Goal: Information Seeking & Learning: Check status

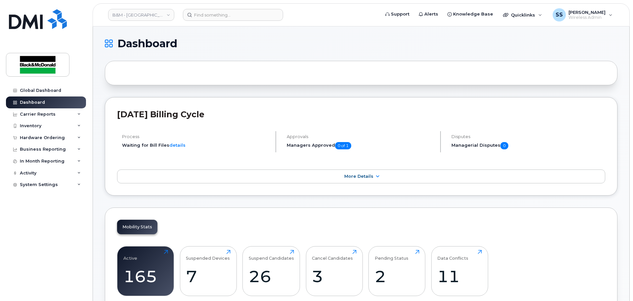
click at [212, 8] on header "B&M - Alberta Support Alerts Knowledge Base Quicklinks Suspend / Cancel Device …" at bounding box center [361, 14] width 537 height 23
click at [213, 16] on input at bounding box center [233, 15] width 100 height 12
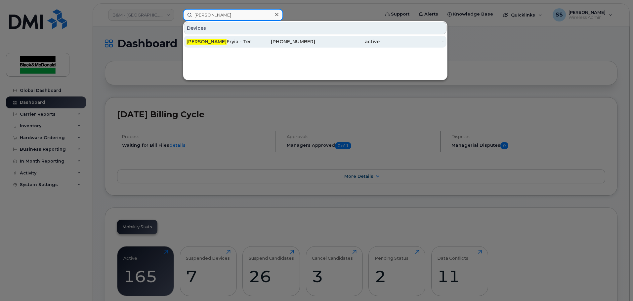
type input "[PERSON_NAME]"
click at [223, 40] on div "[PERSON_NAME] - Terminated" at bounding box center [219, 41] width 65 height 7
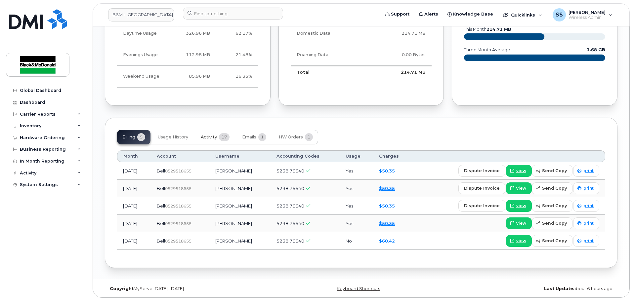
click at [204, 135] on span "Activity" at bounding box center [209, 137] width 16 height 5
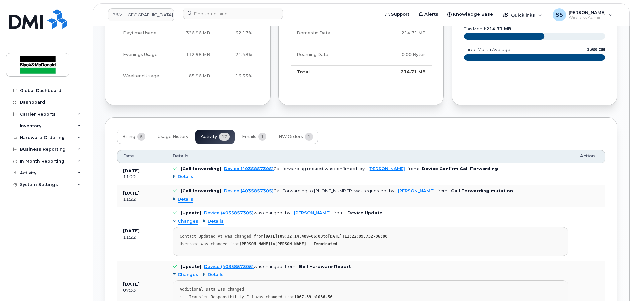
scroll to position [446, 0]
click at [165, 139] on span "Usage History" at bounding box center [173, 137] width 30 height 5
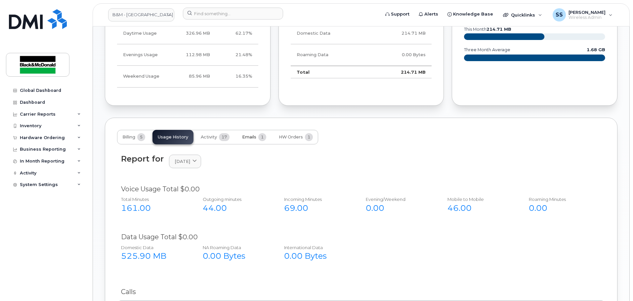
click at [248, 135] on span "Emails" at bounding box center [249, 137] width 14 height 5
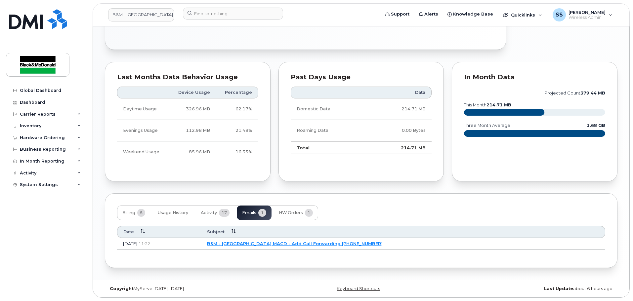
scroll to position [370, 0]
click at [288, 213] on span "HW Orders" at bounding box center [291, 212] width 24 height 5
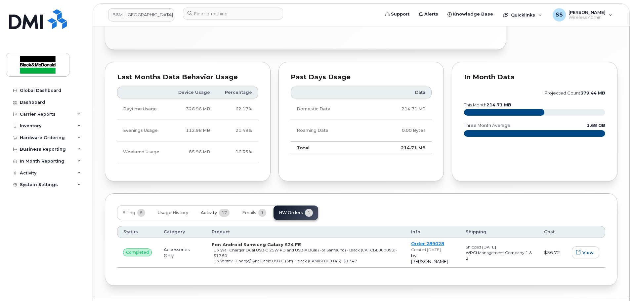
click at [206, 211] on span "Activity" at bounding box center [209, 212] width 16 height 5
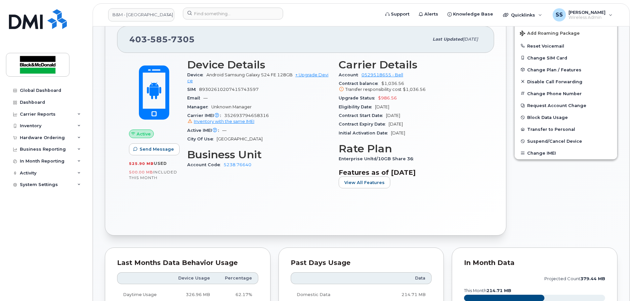
scroll to position [0, 0]
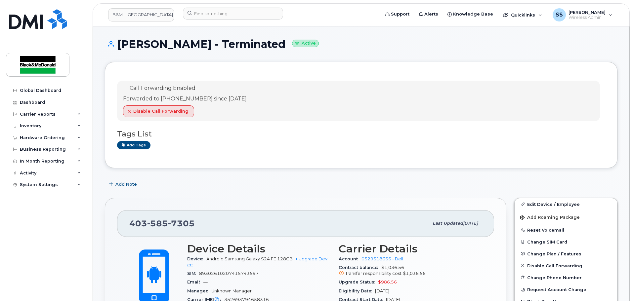
drag, startPoint x: 399, startPoint y: 245, endPoint x: 336, endPoint y: 102, distance: 155.9
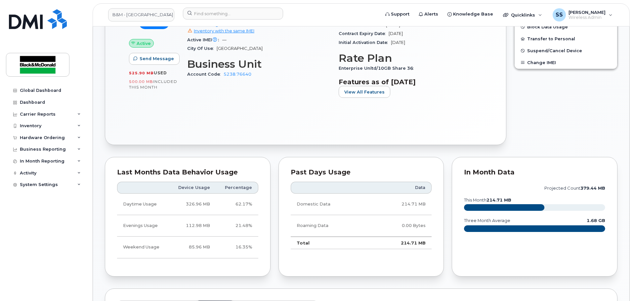
scroll to position [331, 0]
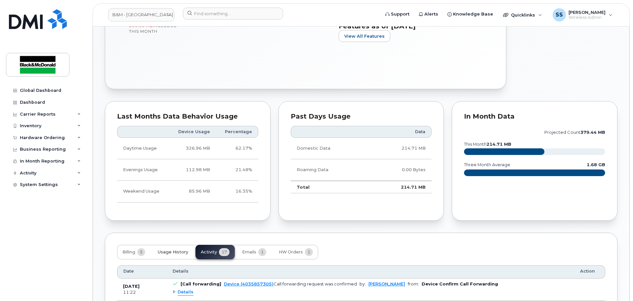
click at [161, 253] on span "Usage History" at bounding box center [173, 252] width 30 height 5
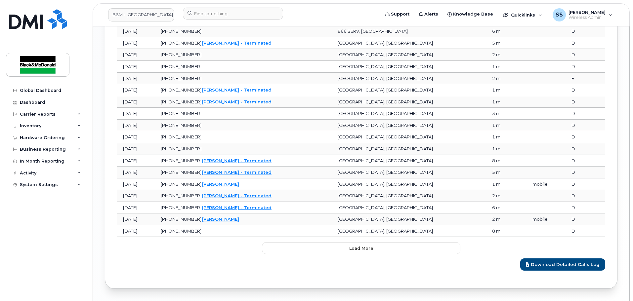
scroll to position [836, 0]
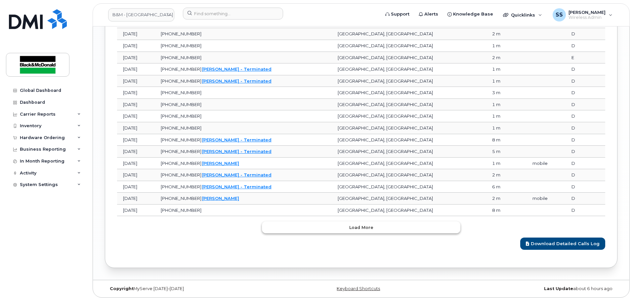
click at [348, 229] on button "Load more" at bounding box center [361, 228] width 199 height 12
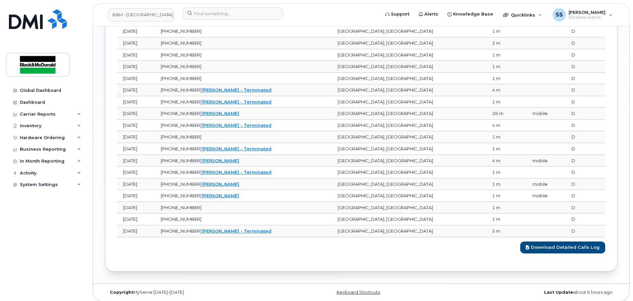
scroll to position [1113, 0]
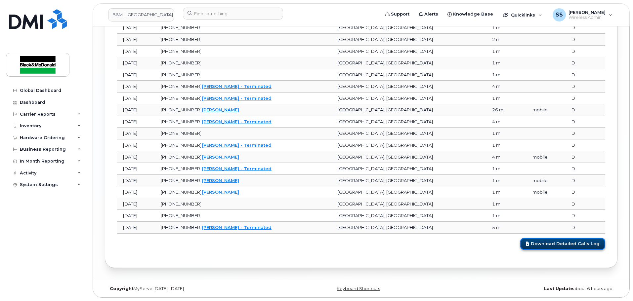
click at [564, 244] on link "Download Detailed Calls Log" at bounding box center [562, 244] width 85 height 12
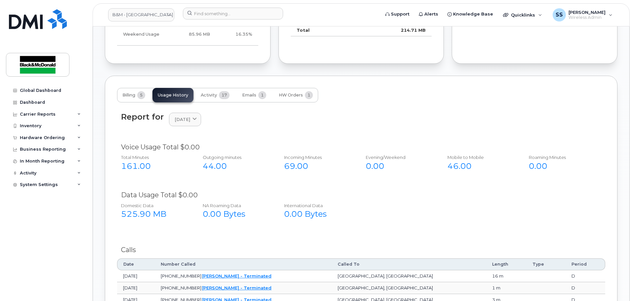
scroll to position [419, 0]
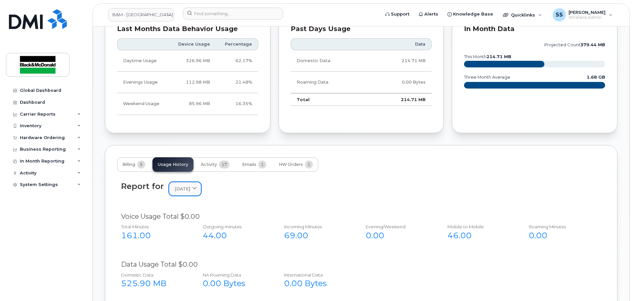
click at [198, 186] on span at bounding box center [195, 189] width 6 height 6
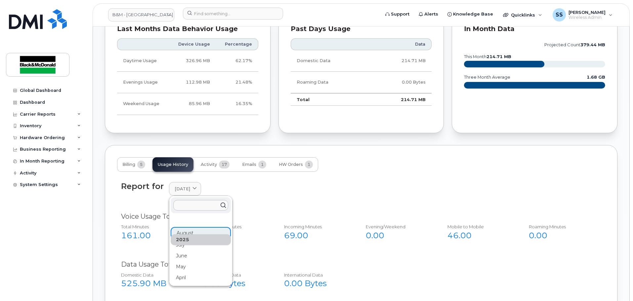
click at [276, 228] on div "Total Minutes 161.00 Outgoing minutes 44.00 Incoming Minutes 69.00 Evening/Week…" at bounding box center [357, 234] width 490 height 27
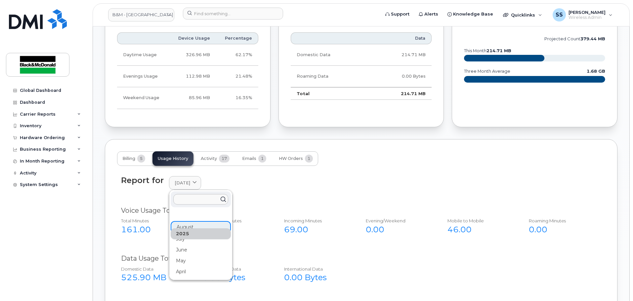
scroll to position [485, 0]
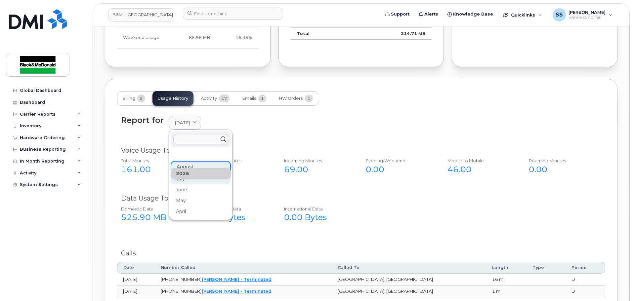
click at [192, 183] on div "July" at bounding box center [201, 179] width 60 height 11
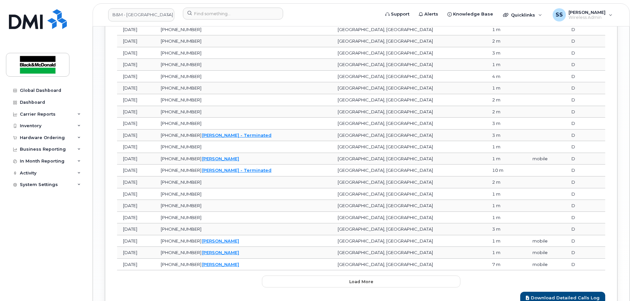
scroll to position [836, 0]
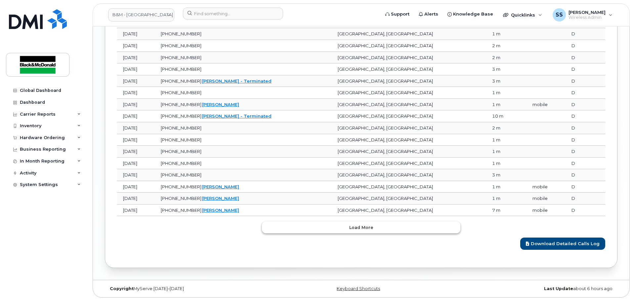
click at [348, 229] on button "Load more" at bounding box center [361, 228] width 199 height 12
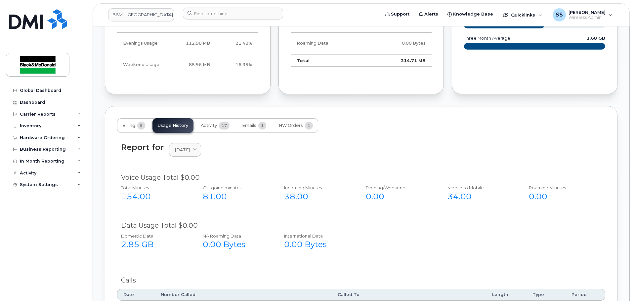
scroll to position [436, 0]
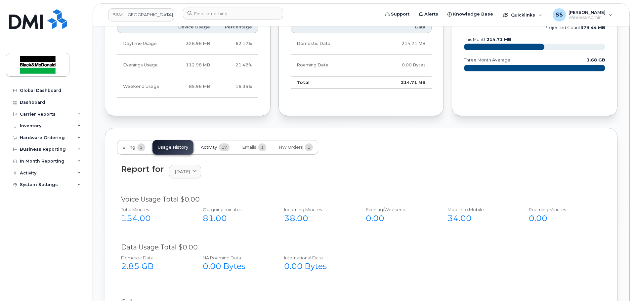
click at [216, 153] on button "Activity 17" at bounding box center [215, 147] width 39 height 15
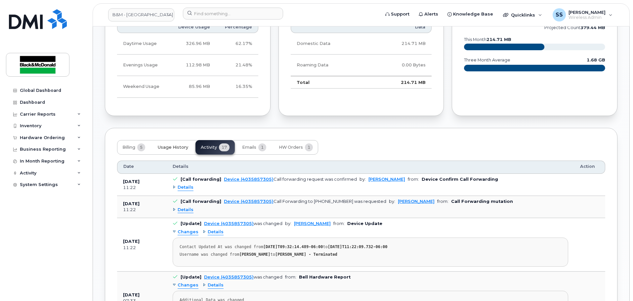
click at [178, 149] on span "Usage History" at bounding box center [173, 147] width 30 height 5
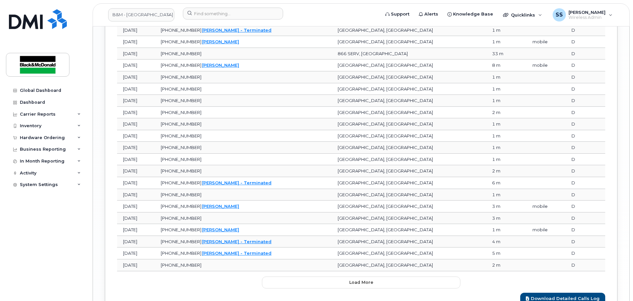
scroll to position [1131, 0]
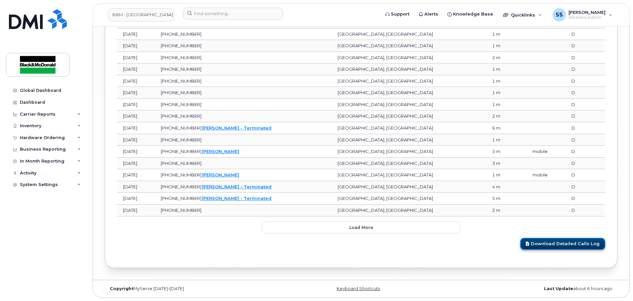
click at [561, 242] on link "Download Detailed Calls Log" at bounding box center [562, 244] width 85 height 12
